Goal: Task Accomplishment & Management: Manage account settings

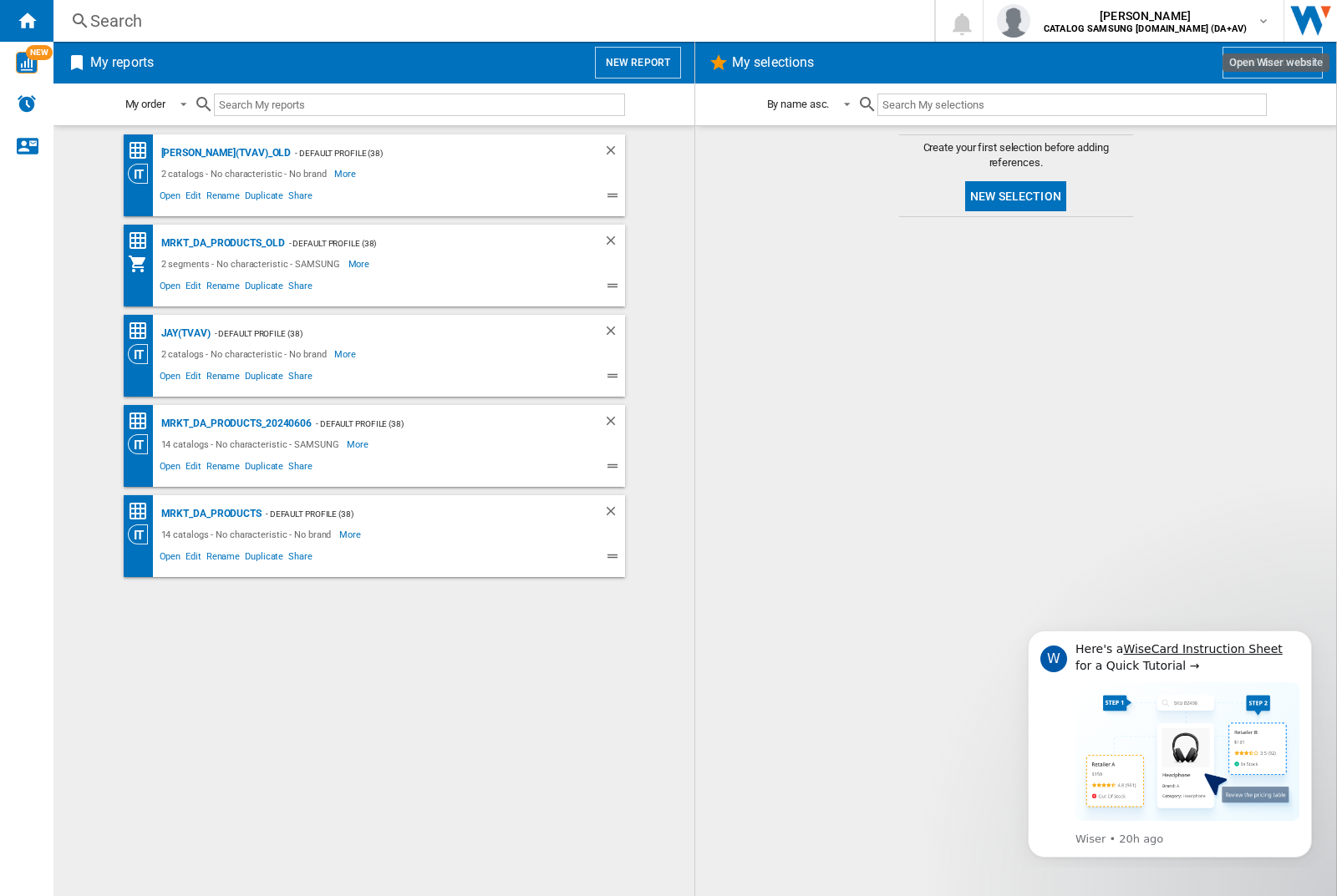
click at [288, 100] on input "text" at bounding box center [419, 104] width 411 height 22
click at [1030, 20] on img "button" at bounding box center [1014, 21] width 34 height 34
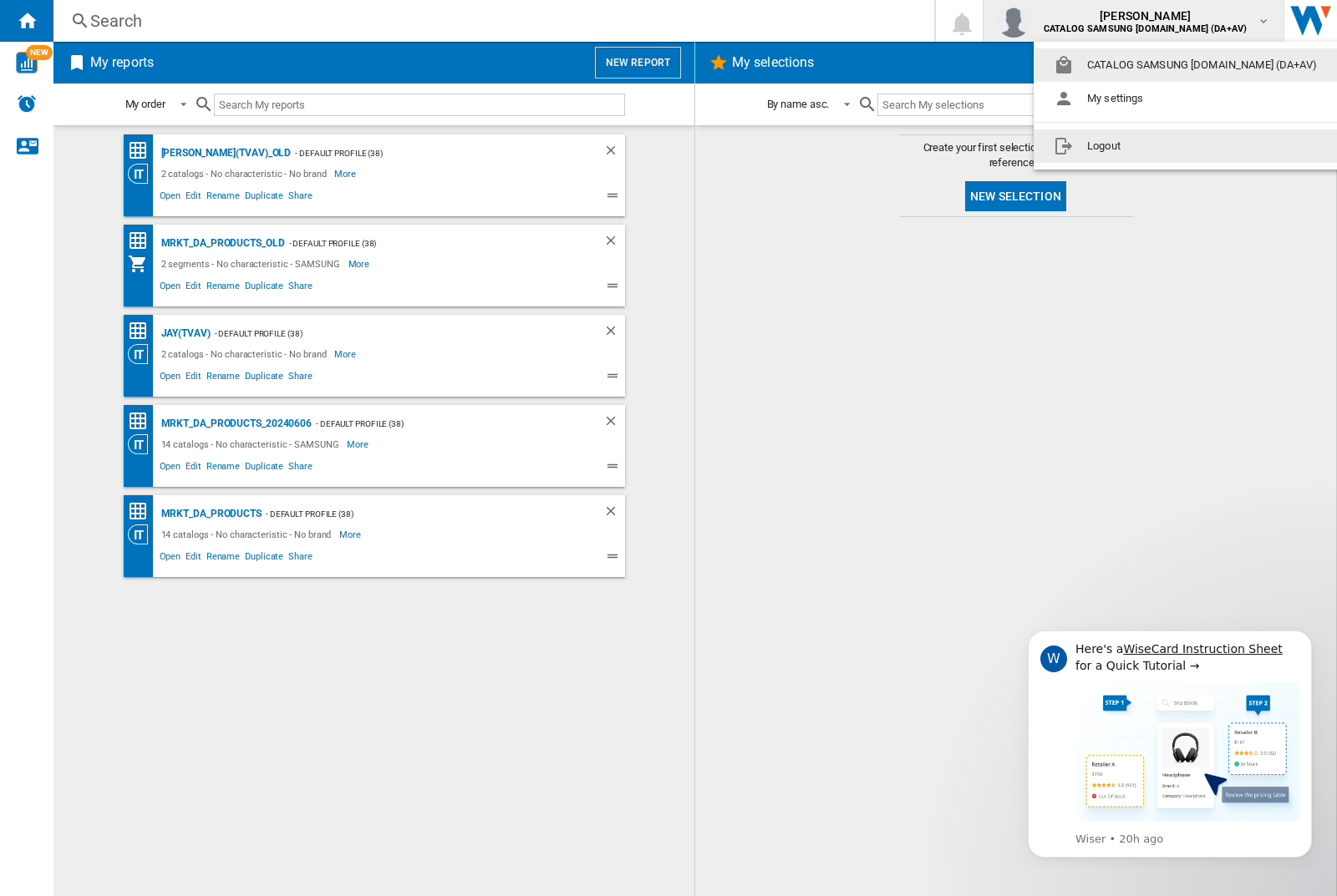
click at [1163, 146] on button "Logout" at bounding box center [1188, 146] width 310 height 34
